Goal: Transaction & Acquisition: Purchase product/service

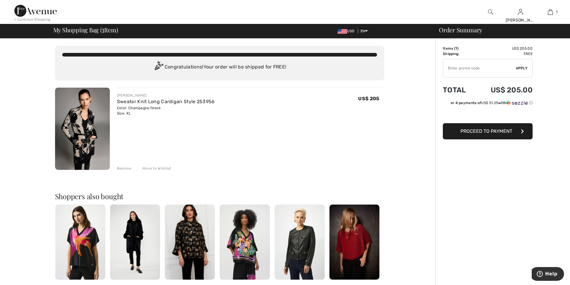
click at [490, 133] on span "Proceed to Payment" at bounding box center [486, 131] width 52 height 6
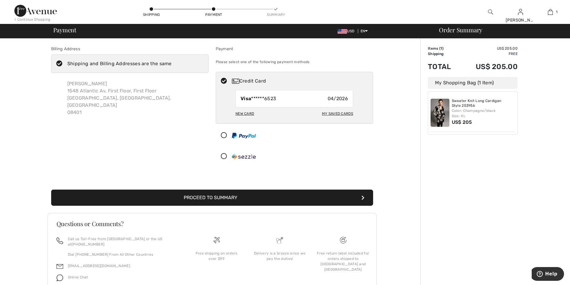
click at [339, 112] on div "My Saved Cards" at bounding box center [337, 114] width 31 height 10
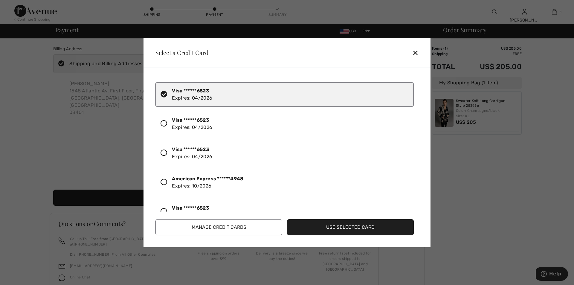
click at [416, 50] on div "✕" at bounding box center [417, 52] width 11 height 13
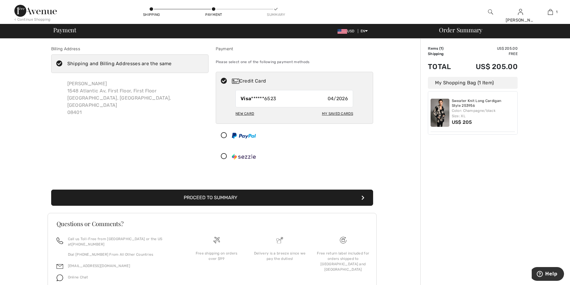
click at [246, 113] on div "New Card" at bounding box center [244, 114] width 19 height 10
radio input "true"
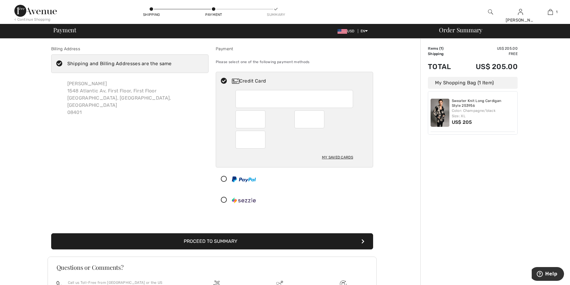
click at [222, 241] on button "Proceed to Summary" at bounding box center [212, 241] width 322 height 16
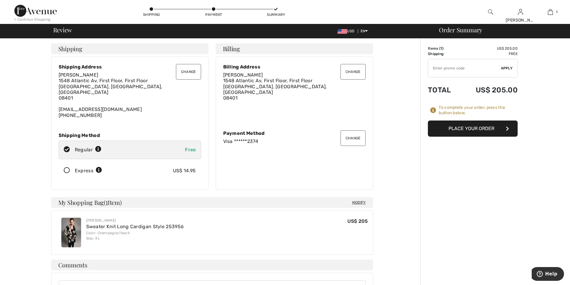
click at [475, 127] on button "Place Your Order" at bounding box center [473, 129] width 90 height 16
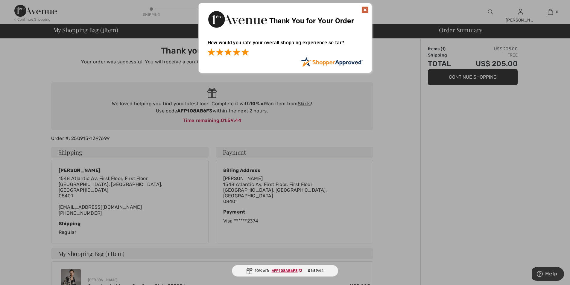
click at [246, 52] on span at bounding box center [244, 51] width 7 height 7
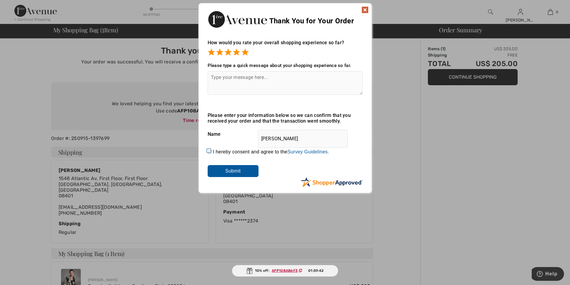
click at [231, 85] on textarea at bounding box center [285, 83] width 155 height 24
type textarea "this is the best place to shop"
click at [208, 150] on input "I hereby consent and agree to the By submitting a review, you grant permission …" at bounding box center [210, 152] width 4 height 4
checkbox input "true"
click at [245, 171] on input "Submit" at bounding box center [233, 171] width 51 height 12
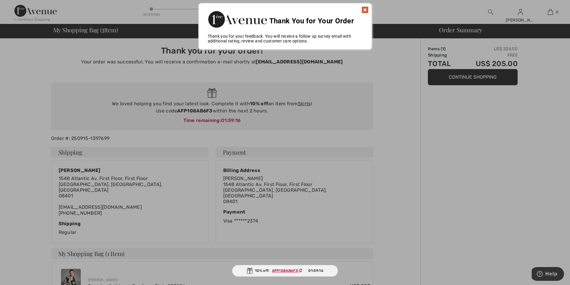
click at [366, 7] on img at bounding box center [364, 9] width 7 height 7
